Goal: Transaction & Acquisition: Purchase product/service

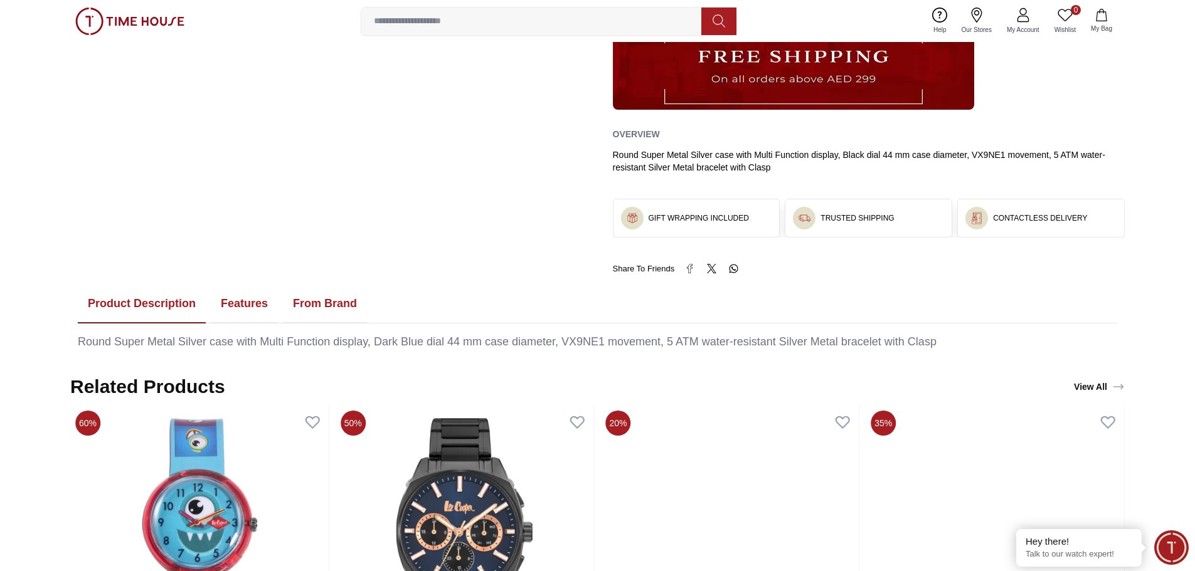
scroll to position [439, 0]
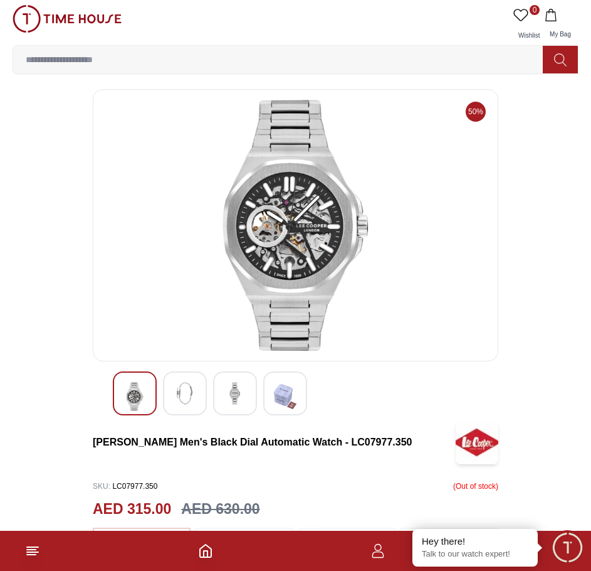
click at [75, 22] on img at bounding box center [67, 19] width 109 height 28
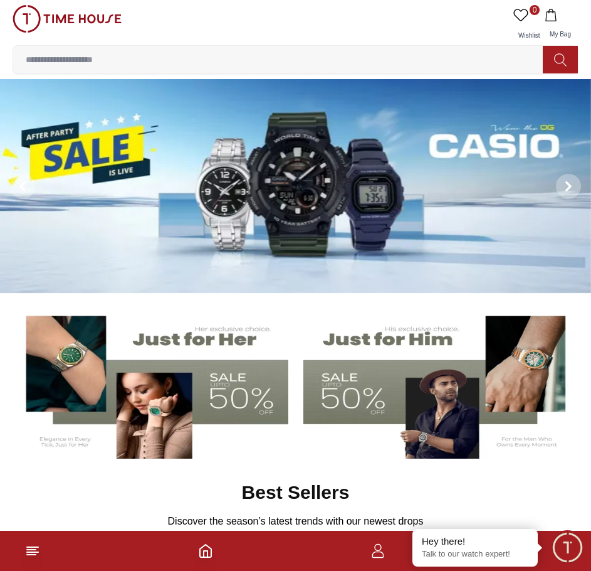
click at [347, 376] on img at bounding box center [440, 383] width 273 height 152
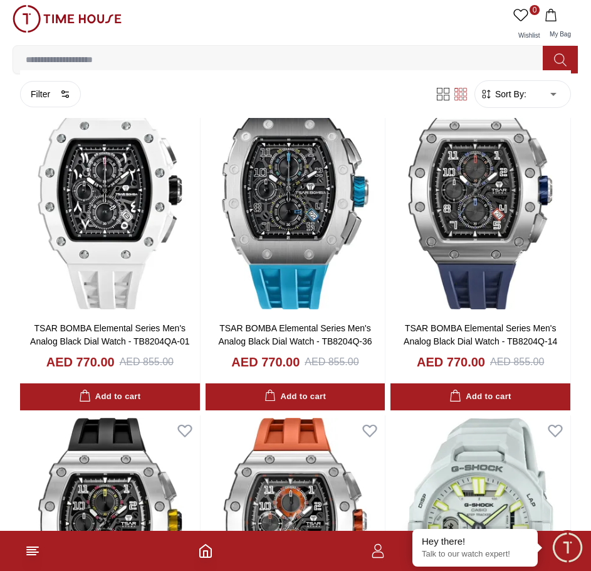
scroll to position [439, 0]
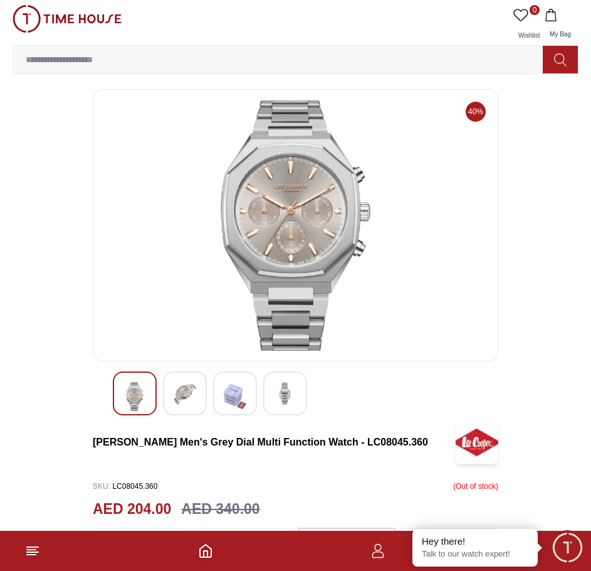
click at [203, 397] on div at bounding box center [185, 393] width 44 height 44
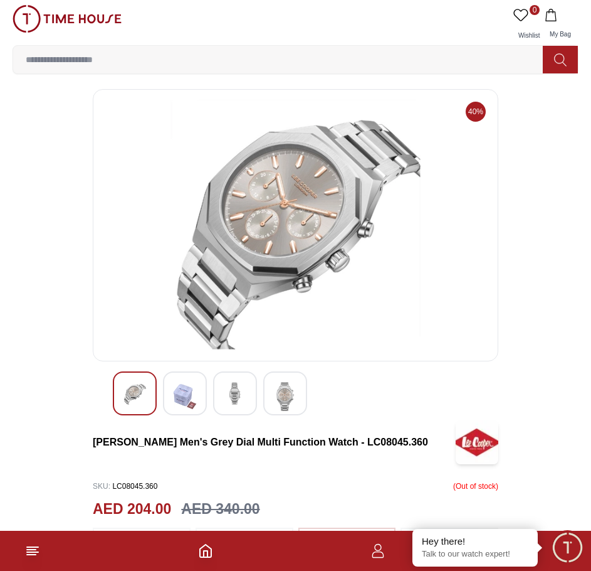
click at [284, 391] on img at bounding box center [285, 396] width 23 height 29
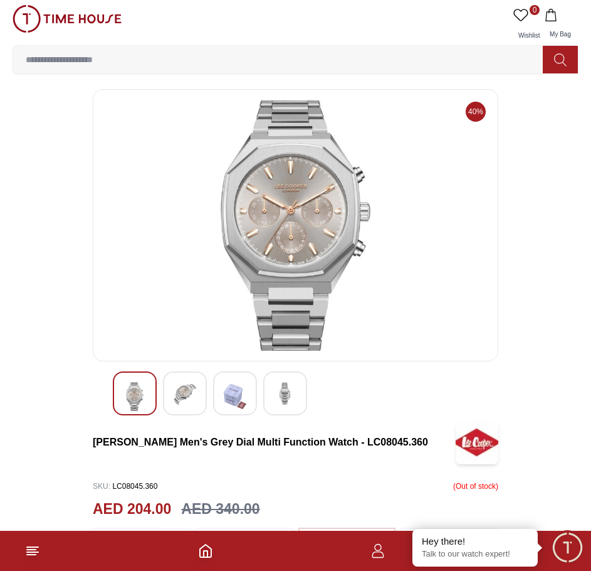
click at [175, 385] on img at bounding box center [185, 393] width 23 height 23
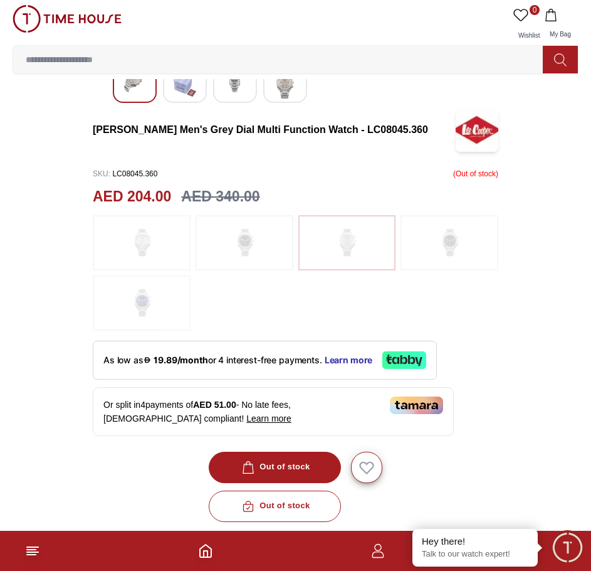
scroll to position [314, 0]
